Goal: Find specific page/section: Find specific page/section

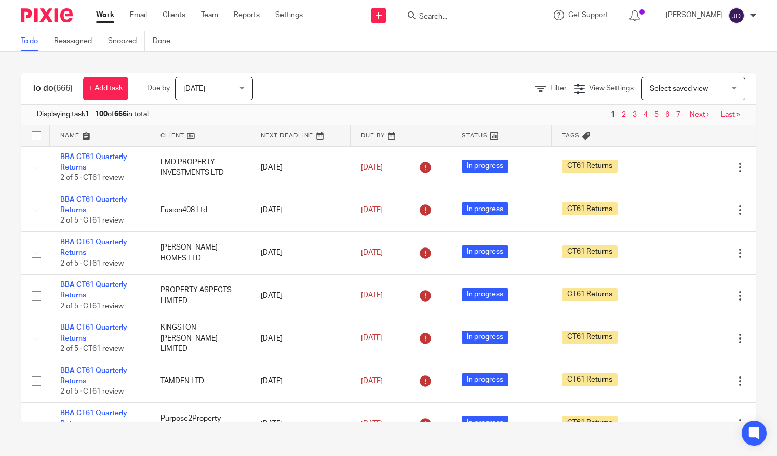
click at [447, 11] on form at bounding box center [473, 15] width 111 height 13
click at [440, 16] on input "Search" at bounding box center [465, 16] width 94 height 9
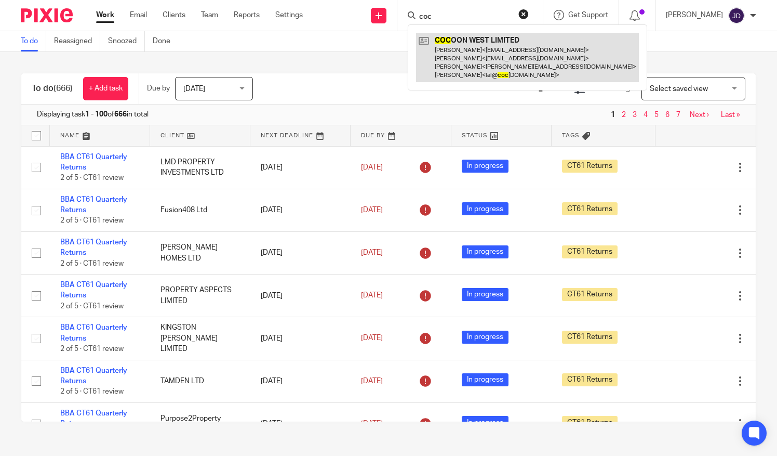
type input "coc"
click at [482, 49] on link at bounding box center [527, 57] width 223 height 49
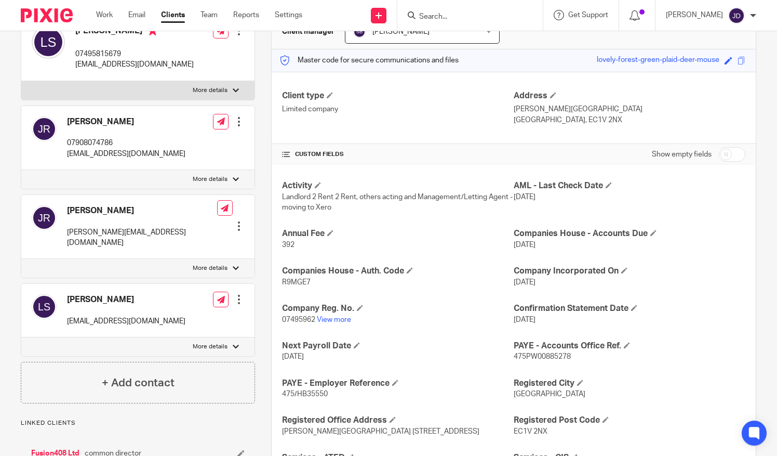
scroll to position [52, 0]
